Goal: Find contact information: Find contact information

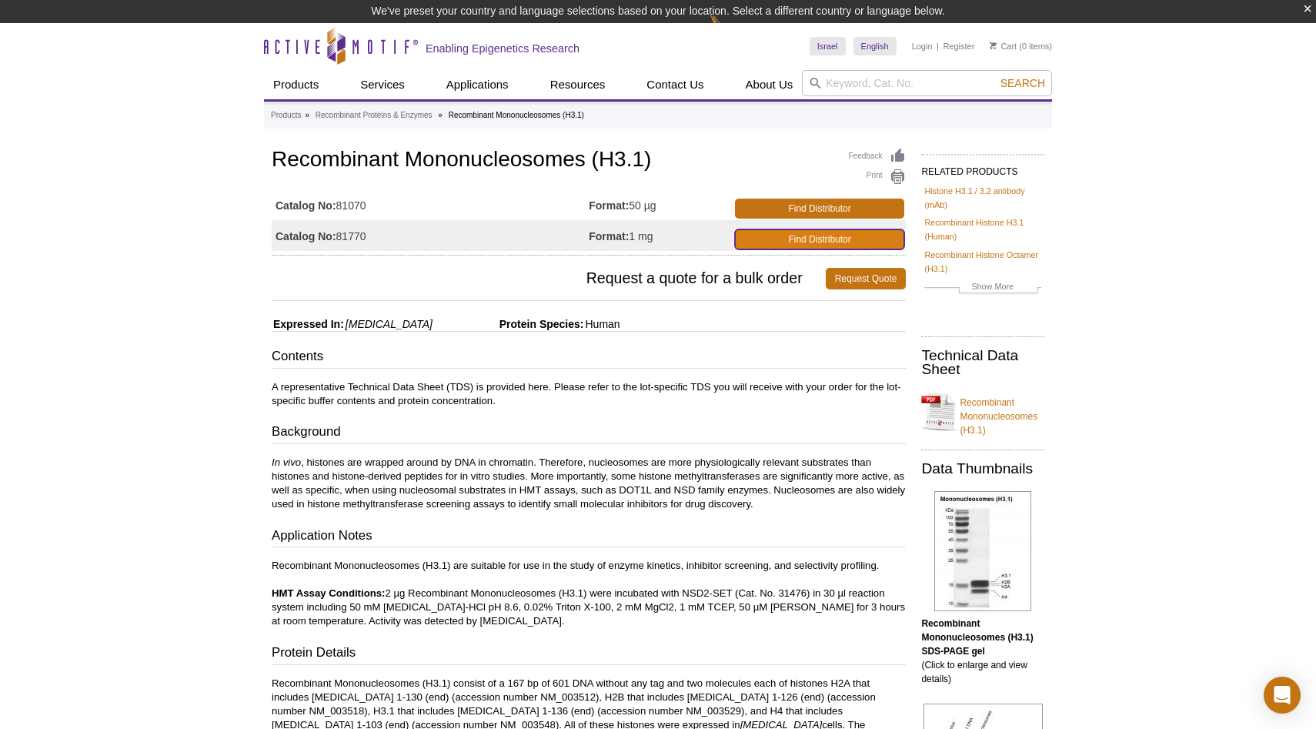
click at [764, 242] on link "Find Distributor" at bounding box center [820, 239] width 170 height 20
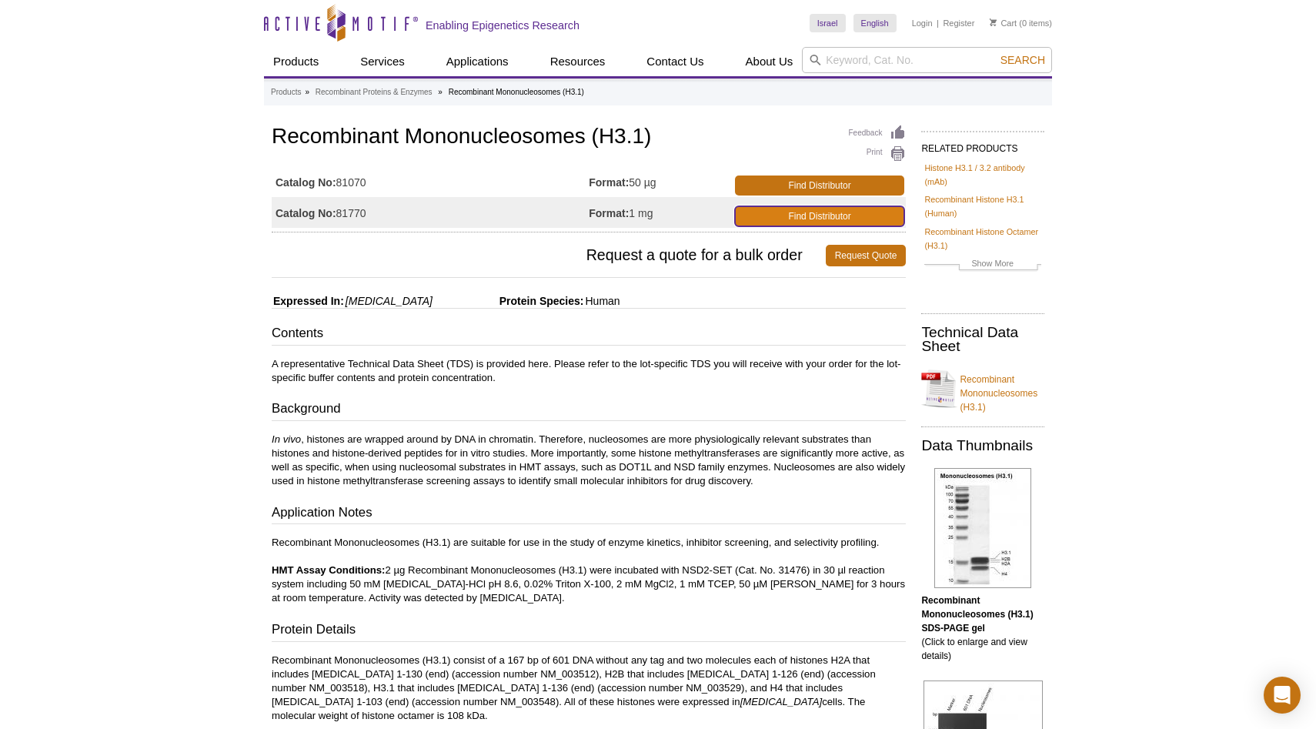
click at [749, 216] on link "Find Distributor" at bounding box center [820, 216] width 170 height 20
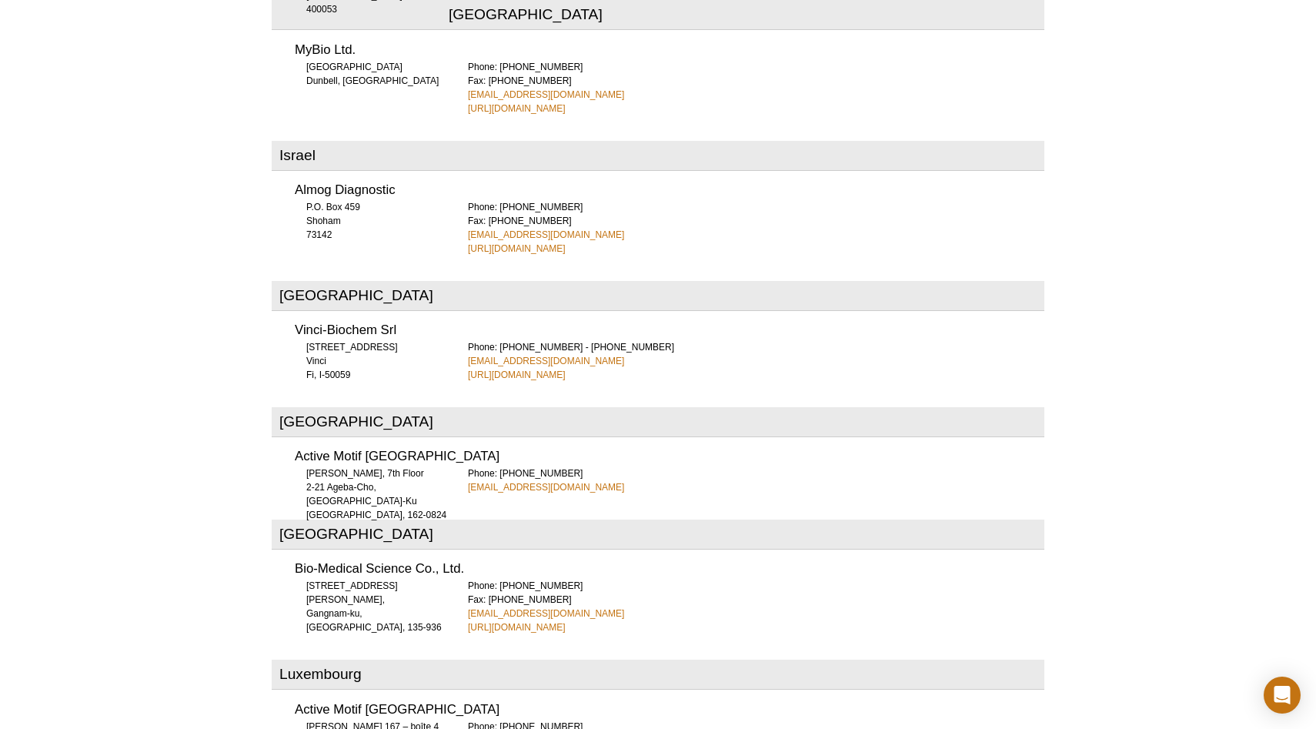
scroll to position [3410, 0]
click at [500, 226] on link "[EMAIL_ADDRESS][DOMAIN_NAME]" at bounding box center [546, 233] width 156 height 14
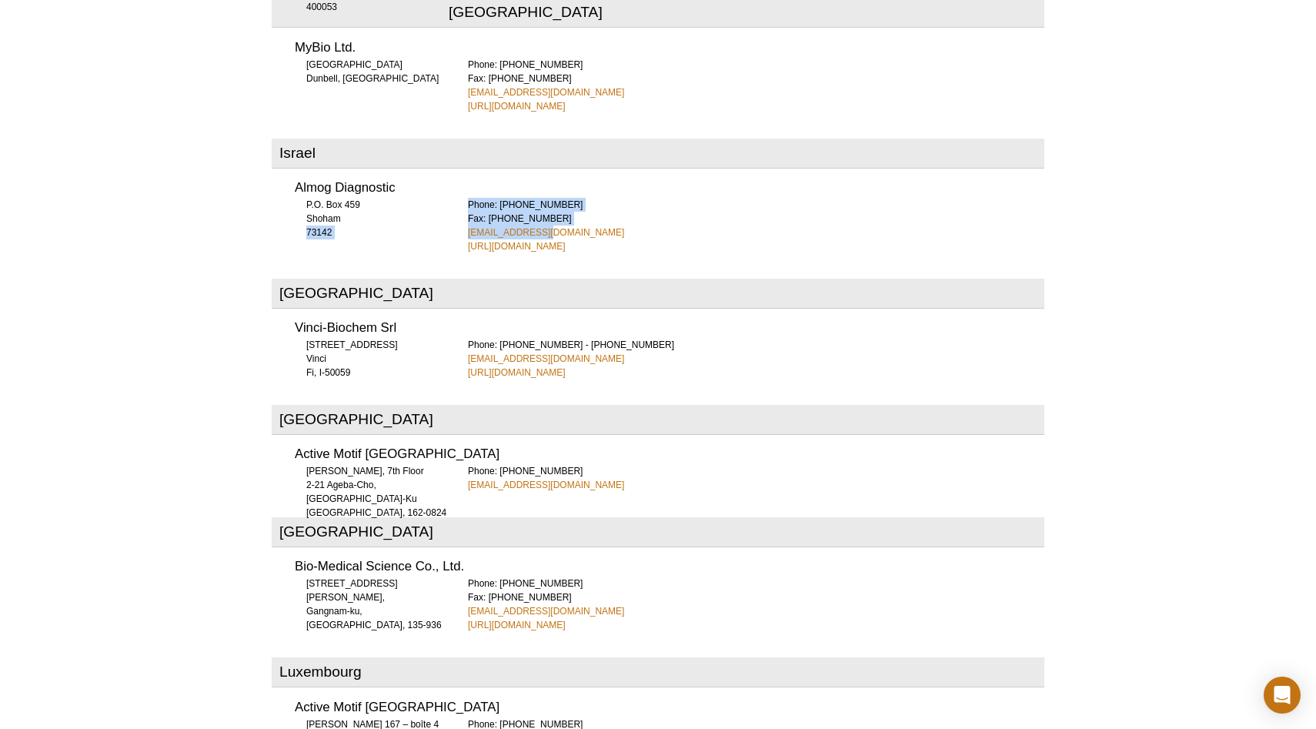
drag, startPoint x: 443, startPoint y: 163, endPoint x: 541, endPoint y: 165, distance: 97.8
click at [541, 171] on div "Almog Diagnostic P.O. Box 459 Shoham 73142 Phone: [PHONE_NUMBER] Fax: [PHONE_NU…" at bounding box center [658, 212] width 773 height 82
click at [541, 198] on div "Phone: [PHONE_NUMBER] Fax: [PHONE_NUMBER] [EMAIL_ADDRESS][DOMAIN_NAME] [URL][DO…" at bounding box center [756, 225] width 577 height 55
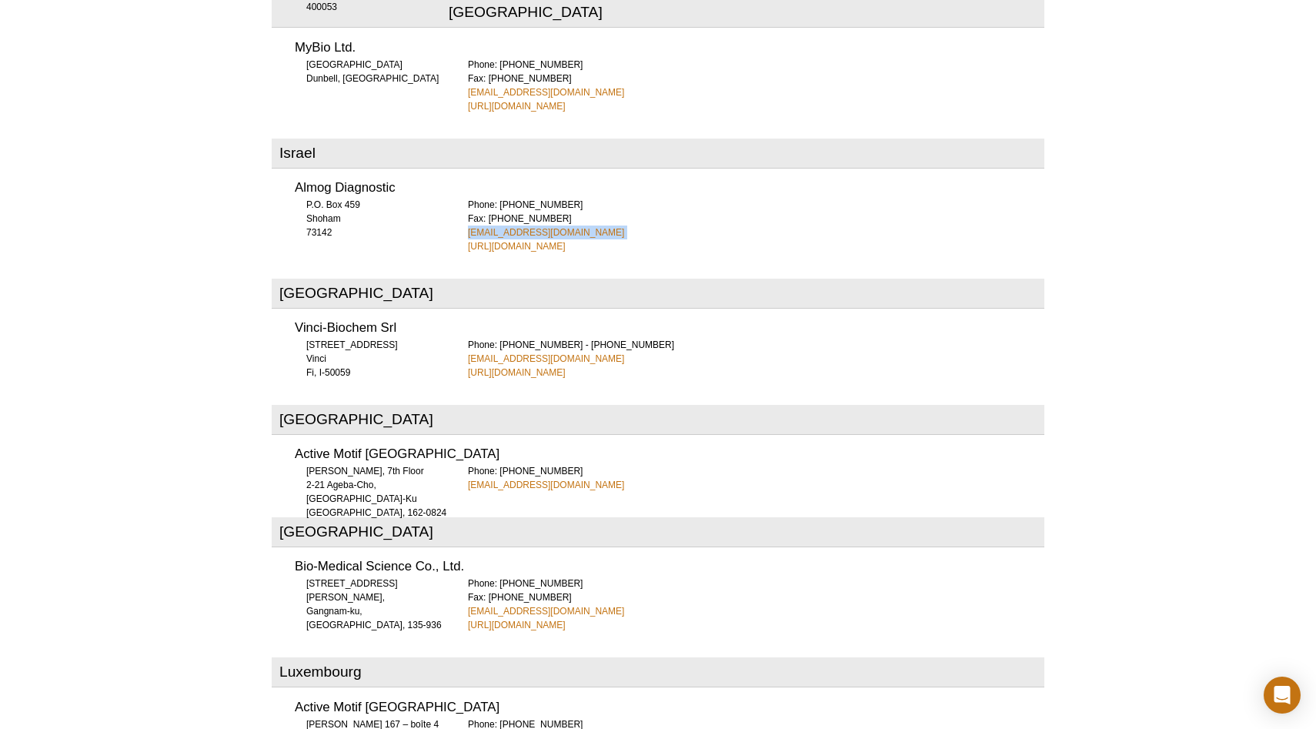
click at [541, 198] on div "Phone: [PHONE_NUMBER] Fax: [PHONE_NUMBER] [EMAIL_ADDRESS][DOMAIN_NAME] [URL][DO…" at bounding box center [756, 225] width 577 height 55
copy link "[EMAIL_ADDRESS][DOMAIN_NAME]"
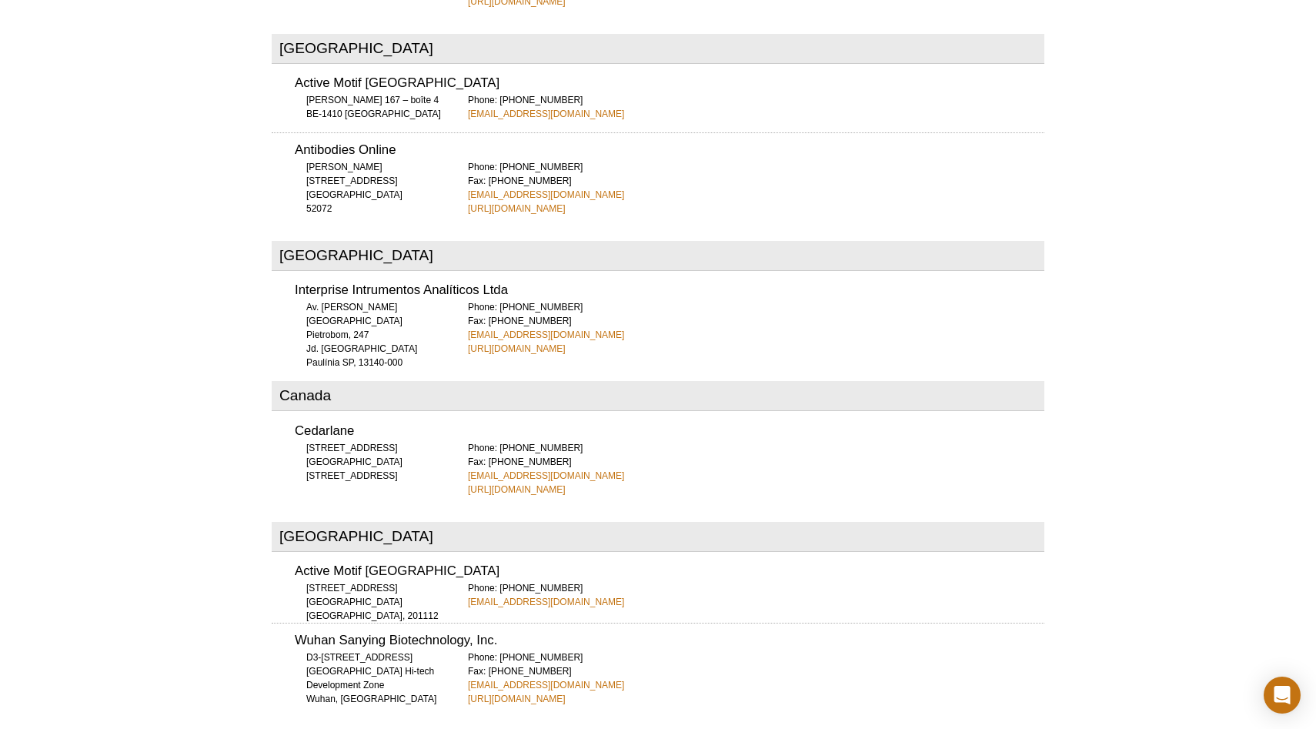
scroll to position [928, 0]
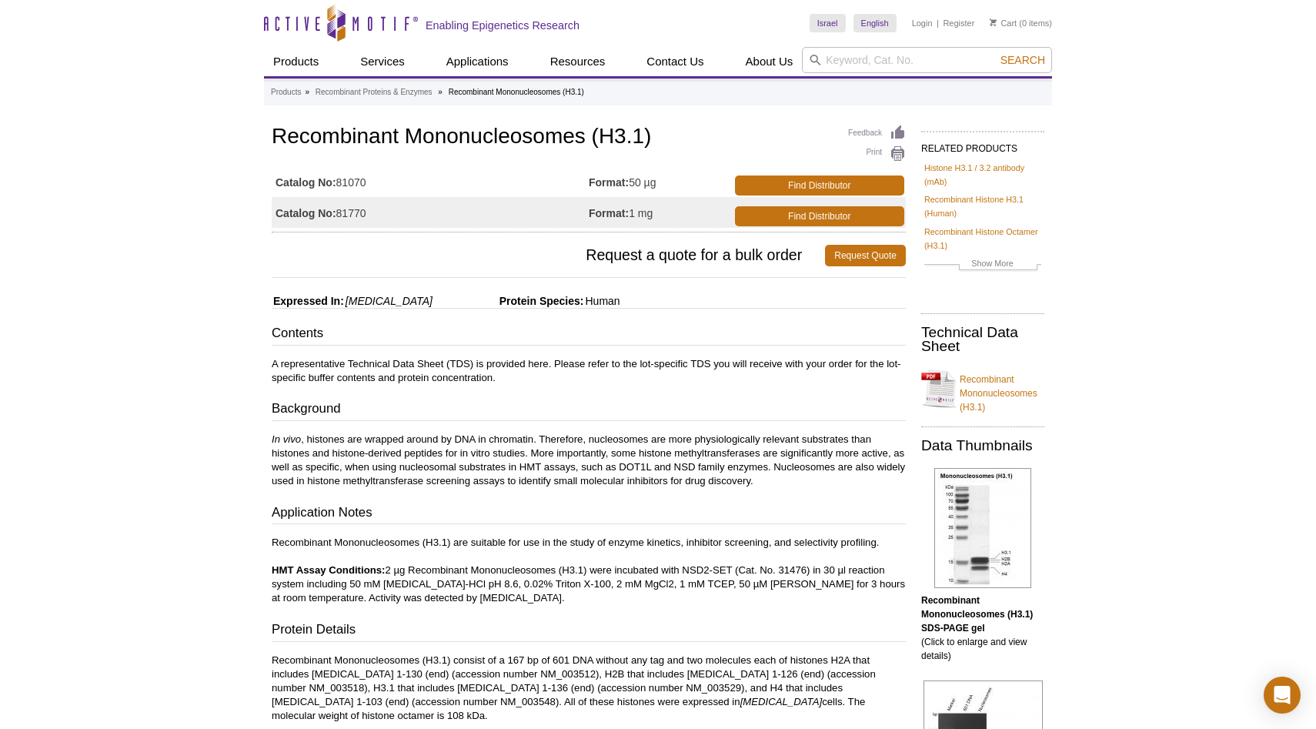
click at [331, 135] on h1 "Recombinant Mononucleosomes (H3.1)" at bounding box center [589, 138] width 634 height 26
copy h1 "Recombinant Mononucleosomes (H3.1)"
